Goal: Navigation & Orientation: Find specific page/section

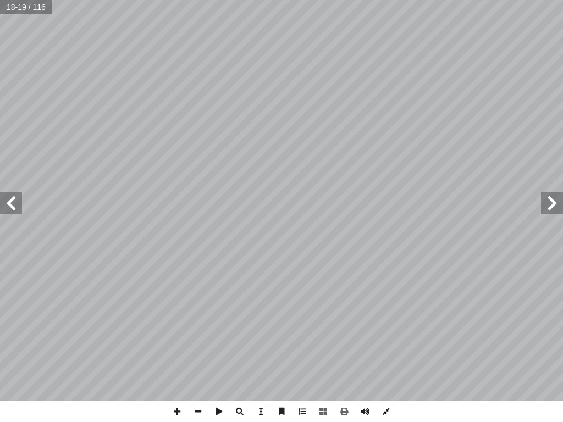
click at [384, 414] on span at bounding box center [386, 411] width 21 height 21
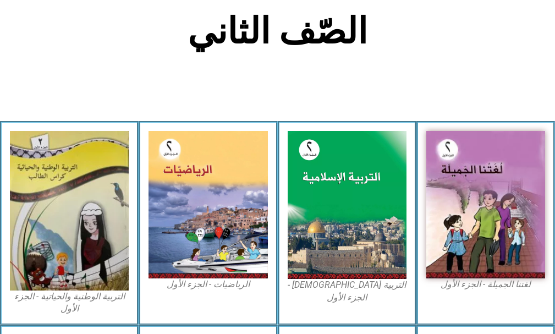
scroll to position [275, 0]
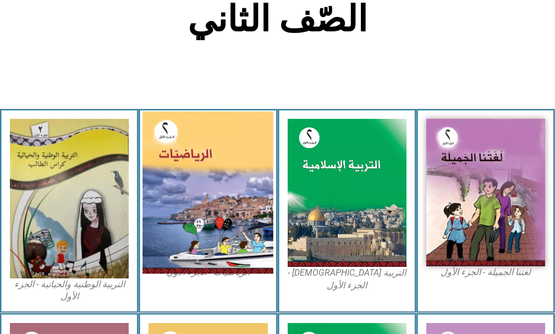
click at [212, 164] on img at bounding box center [207, 193] width 131 height 162
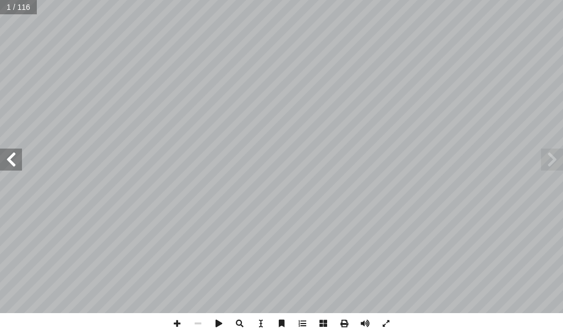
click at [17, 162] on span at bounding box center [11, 159] width 22 height 22
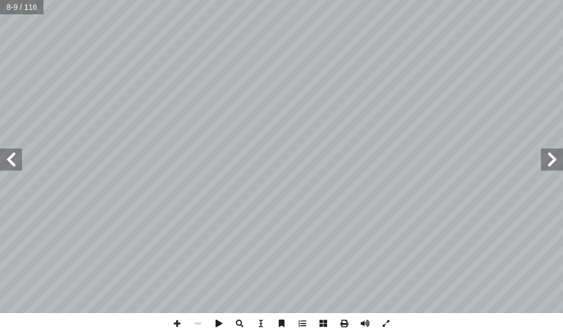
click at [17, 162] on span at bounding box center [11, 159] width 22 height 22
click at [19, 160] on span at bounding box center [11, 159] width 22 height 22
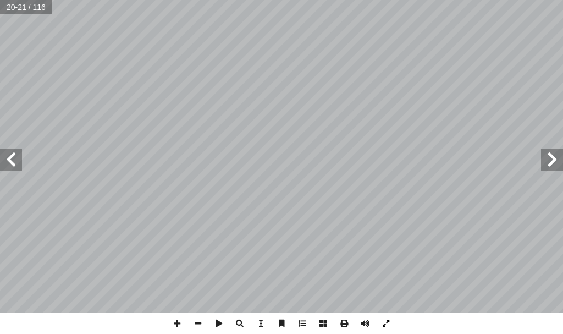
click at [385, 322] on span at bounding box center [386, 323] width 21 height 21
